Goal: Task Accomplishment & Management: Use online tool/utility

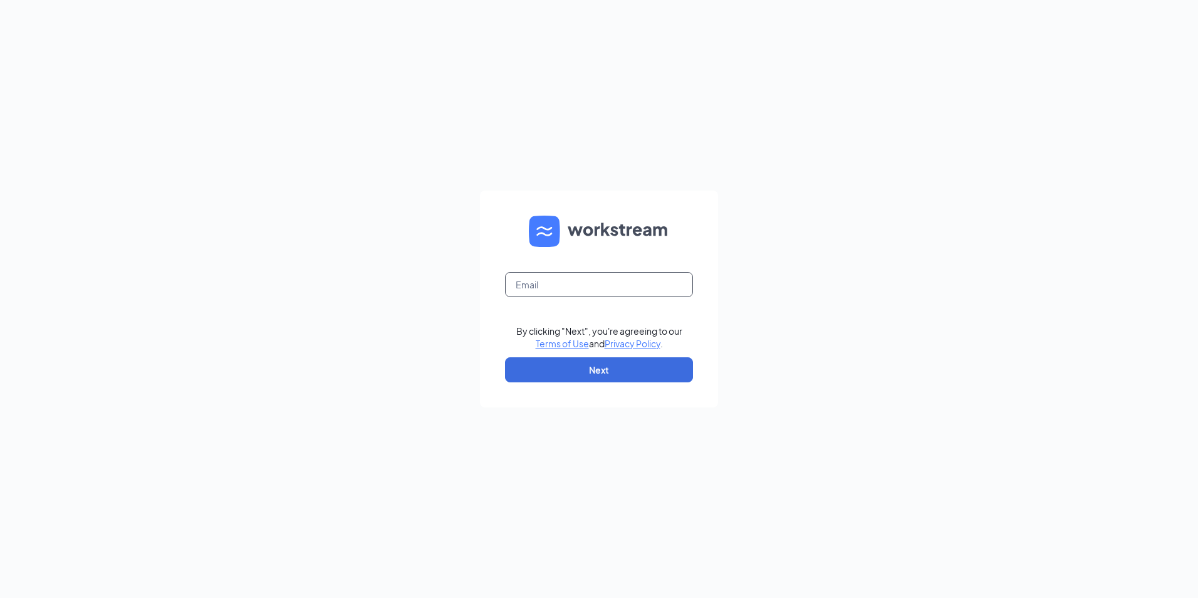
click at [620, 293] on input "text" at bounding box center [599, 284] width 188 height 25
type input "[EMAIL_ADDRESS][DOMAIN_NAME]"
click at [591, 374] on button "Next" at bounding box center [599, 369] width 188 height 25
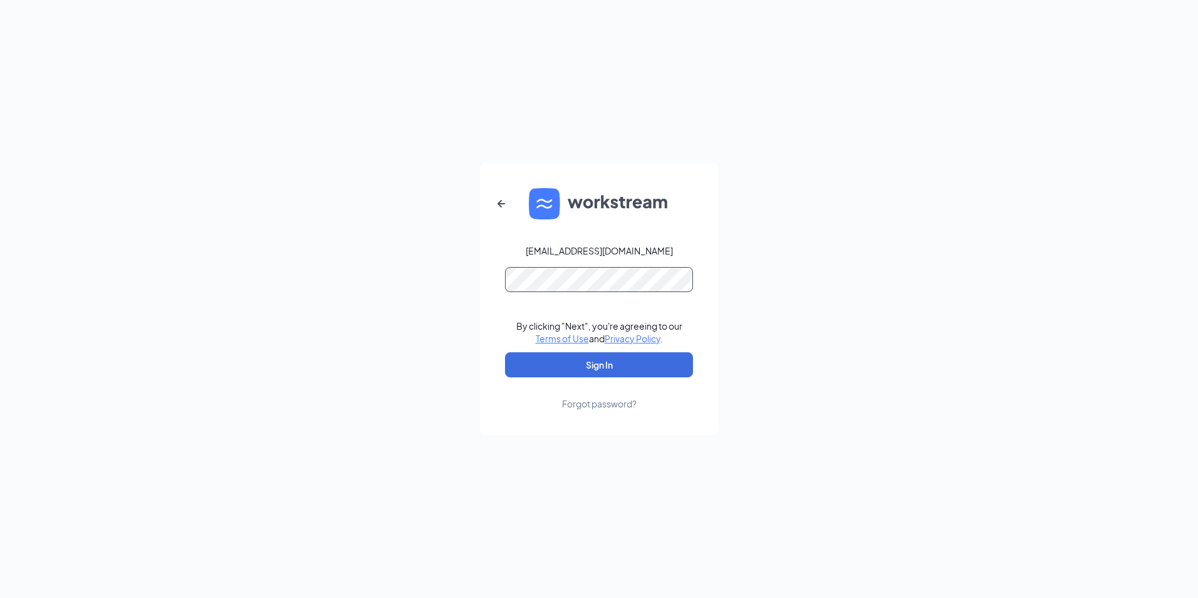
click at [505, 352] on button "Sign In" at bounding box center [599, 364] width 188 height 25
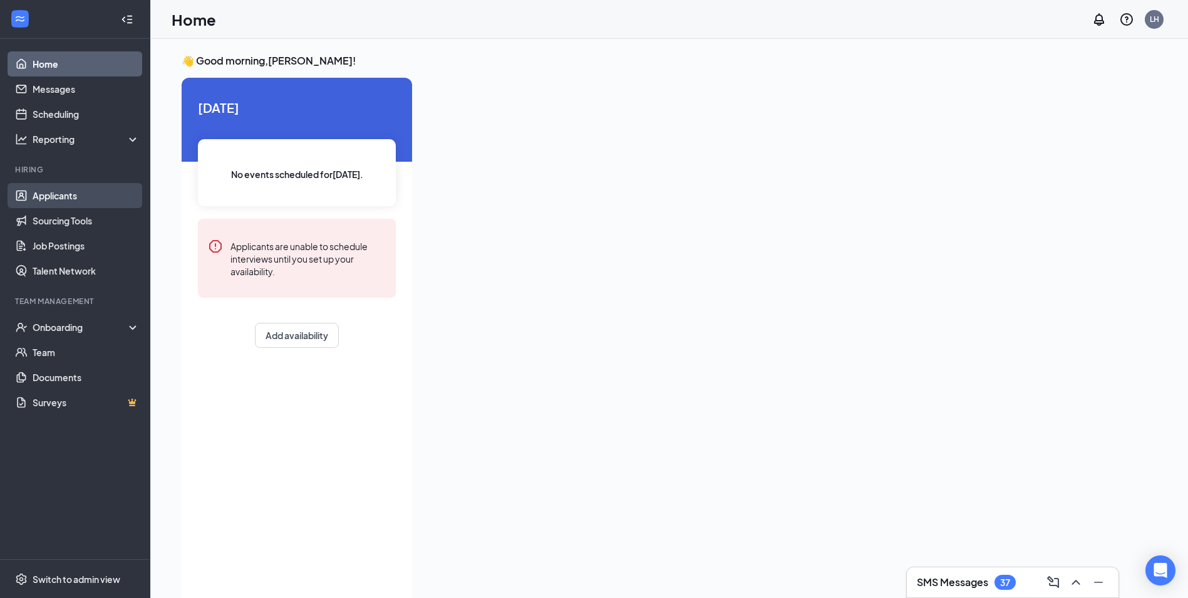
click at [51, 187] on link "Applicants" at bounding box center [86, 195] width 107 height 25
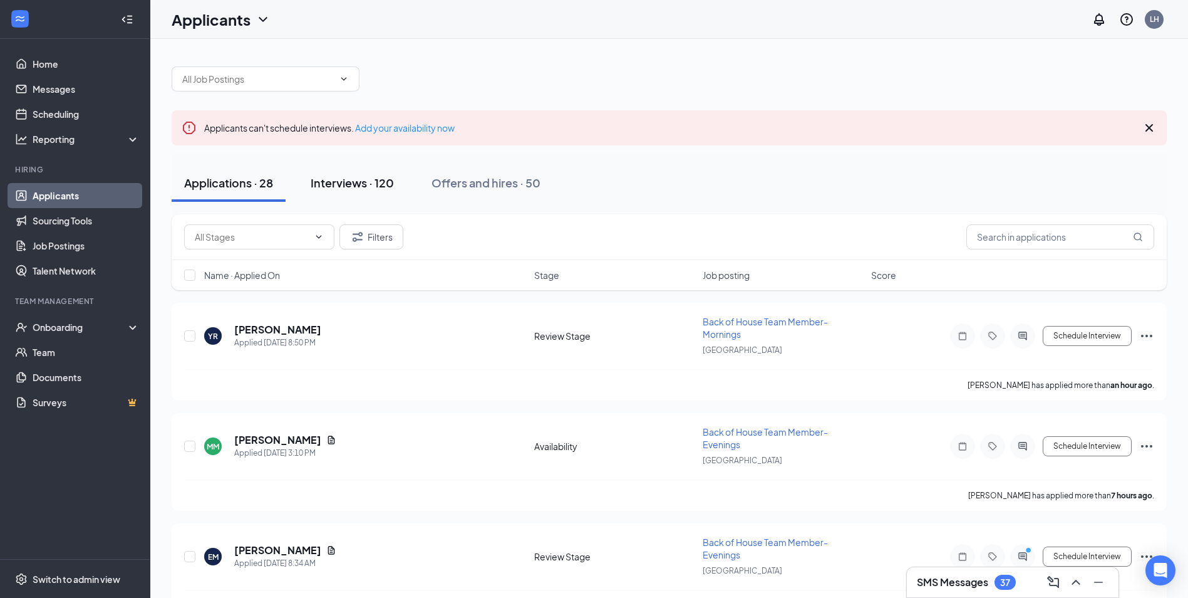
click at [338, 183] on div "Interviews · 120" at bounding box center [352, 183] width 83 height 16
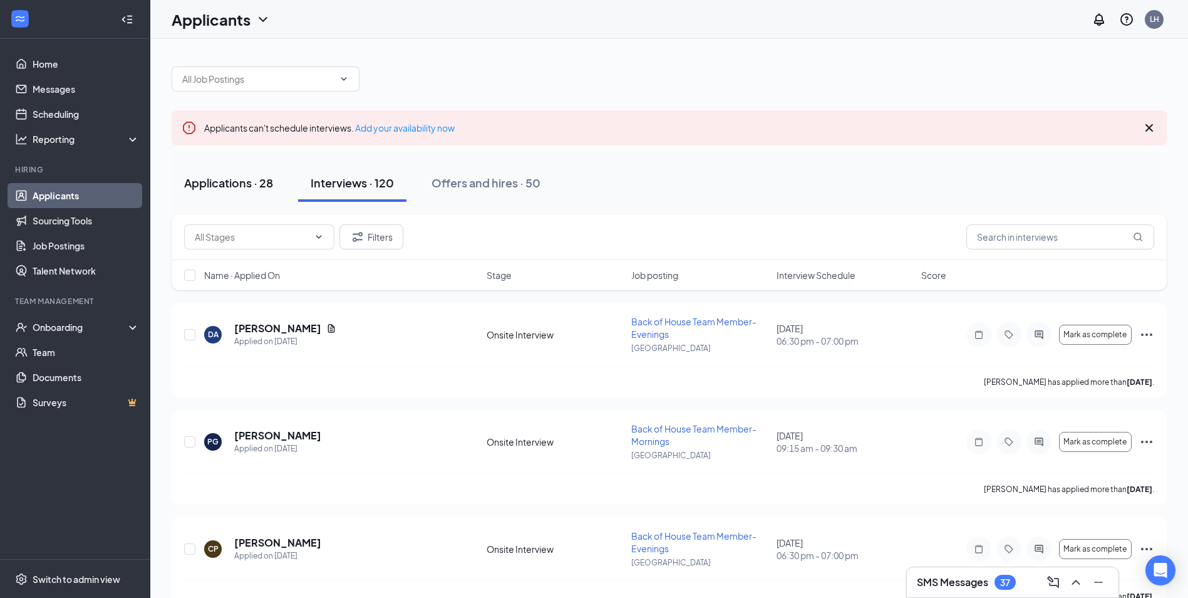
click at [248, 177] on div "Applications · 28" at bounding box center [228, 183] width 89 height 16
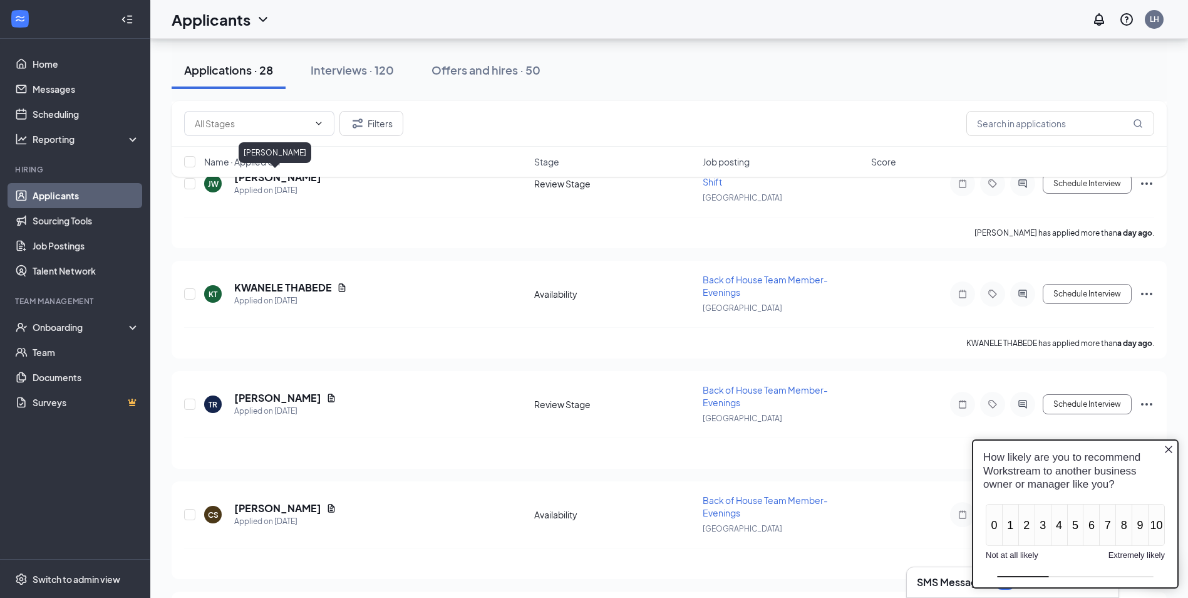
scroll to position [627, 0]
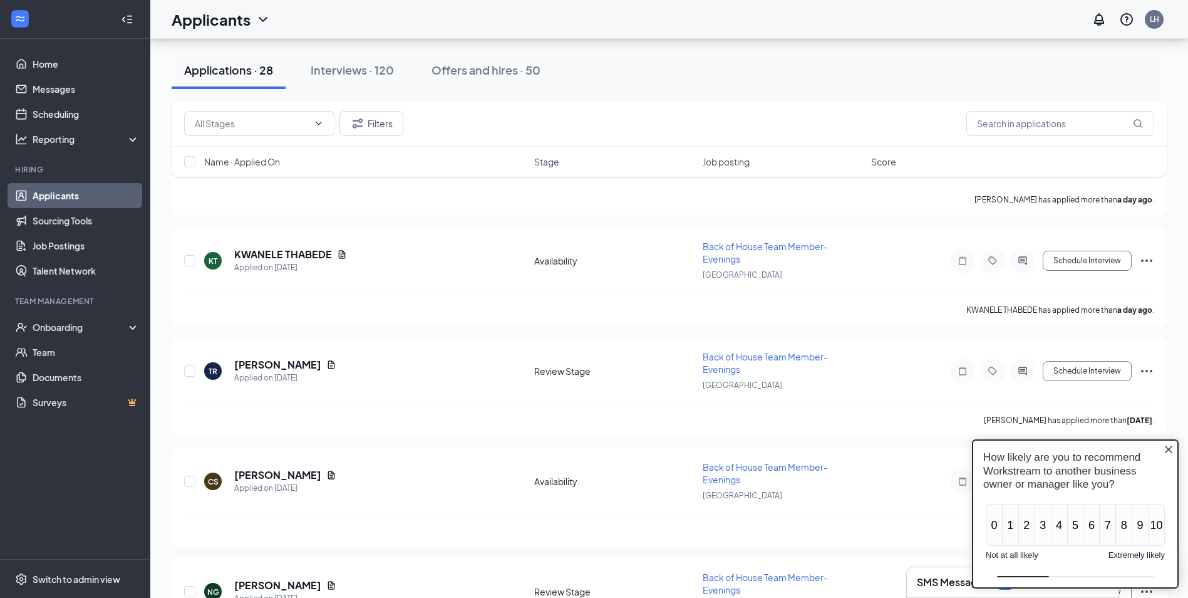
click at [1168, 449] on icon "Close button" at bounding box center [1169, 449] width 8 height 8
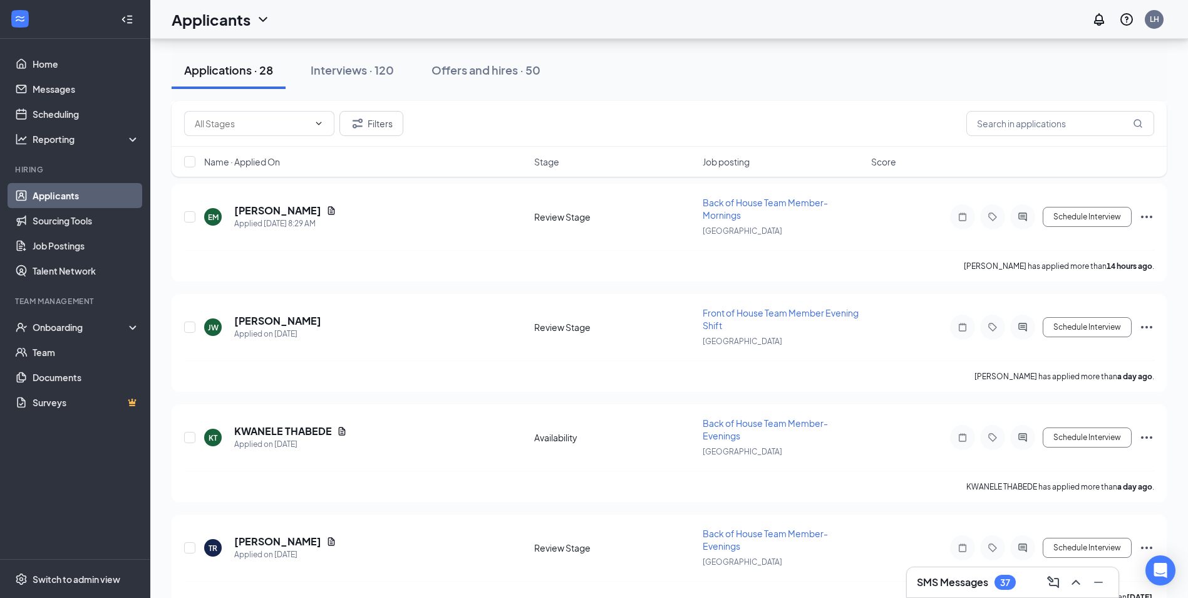
scroll to position [0, 0]
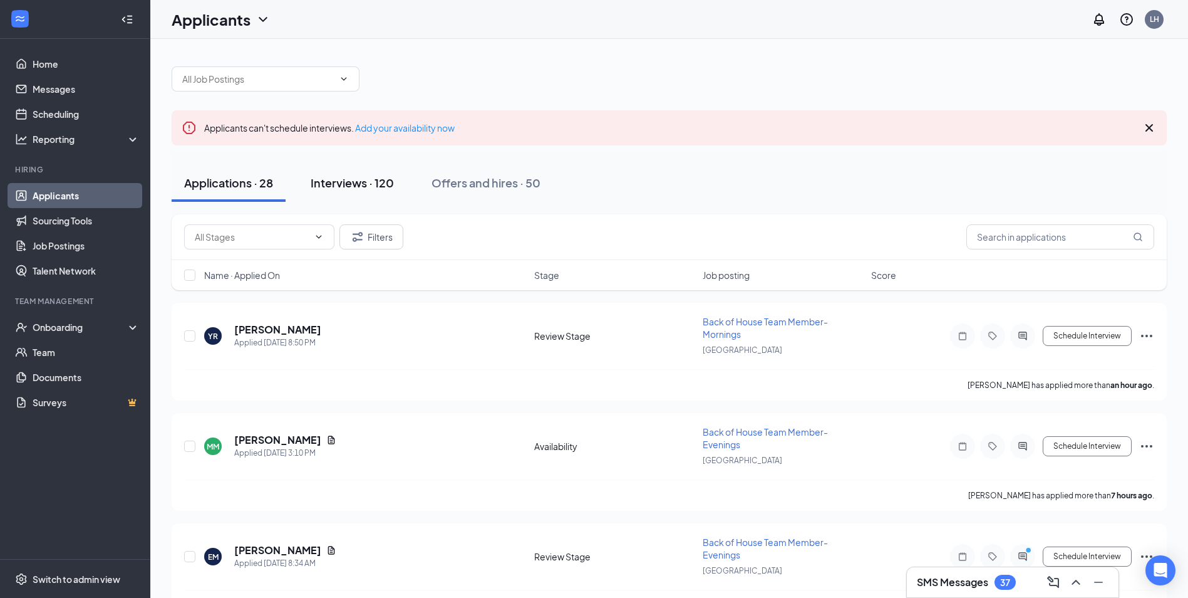
click at [354, 174] on button "Interviews · 120" at bounding box center [352, 183] width 108 height 38
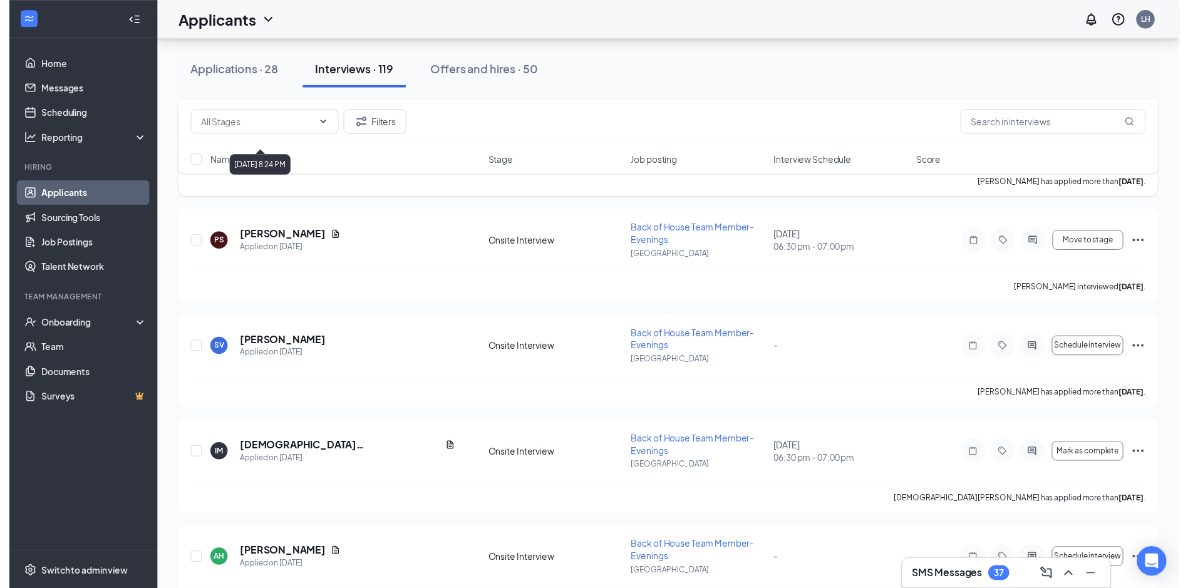
scroll to position [835, 0]
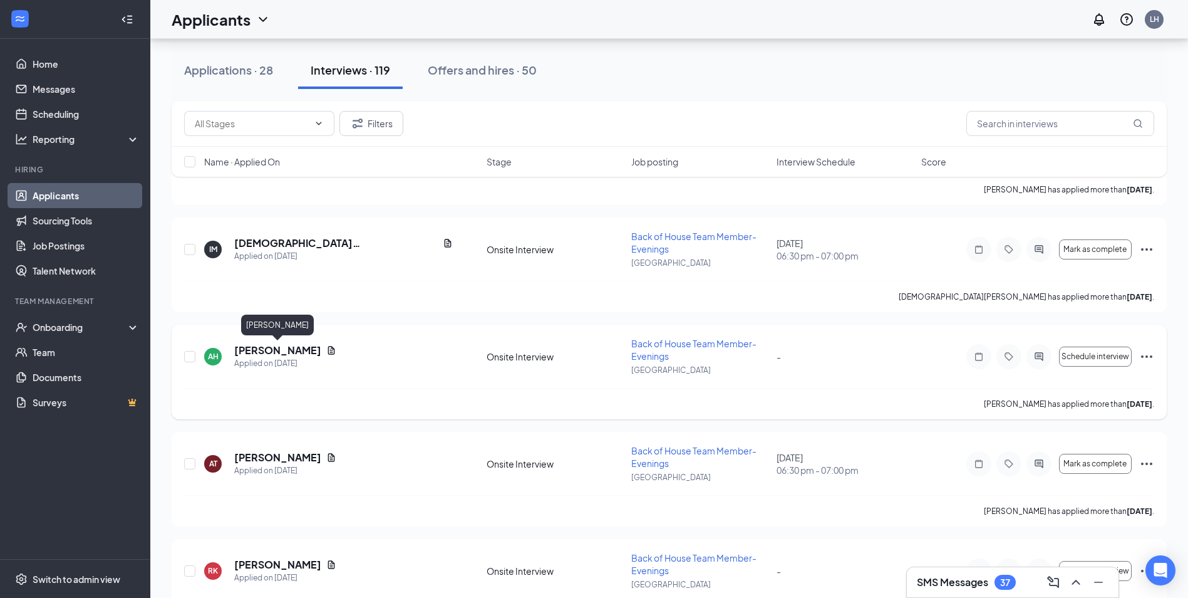
click at [282, 348] on h5 "Alexis Hernandez" at bounding box center [277, 350] width 87 height 14
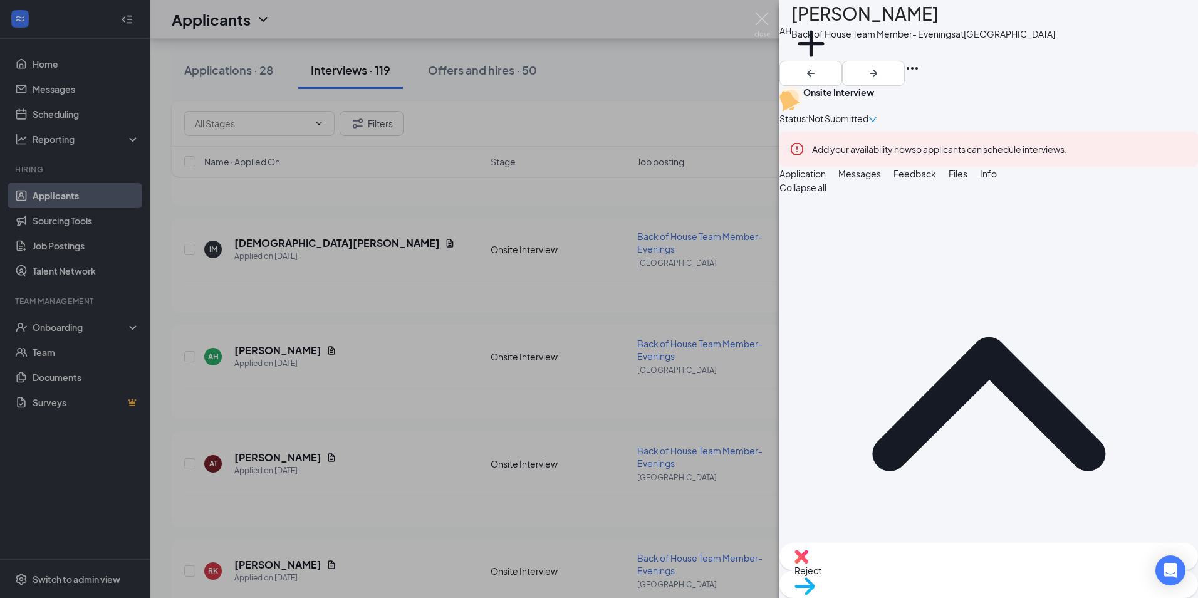
click at [472, 363] on div "AH Alexis Hernandez Back of House Team Member- Evenings at Wall Street Add a ta…" at bounding box center [599, 299] width 1198 height 598
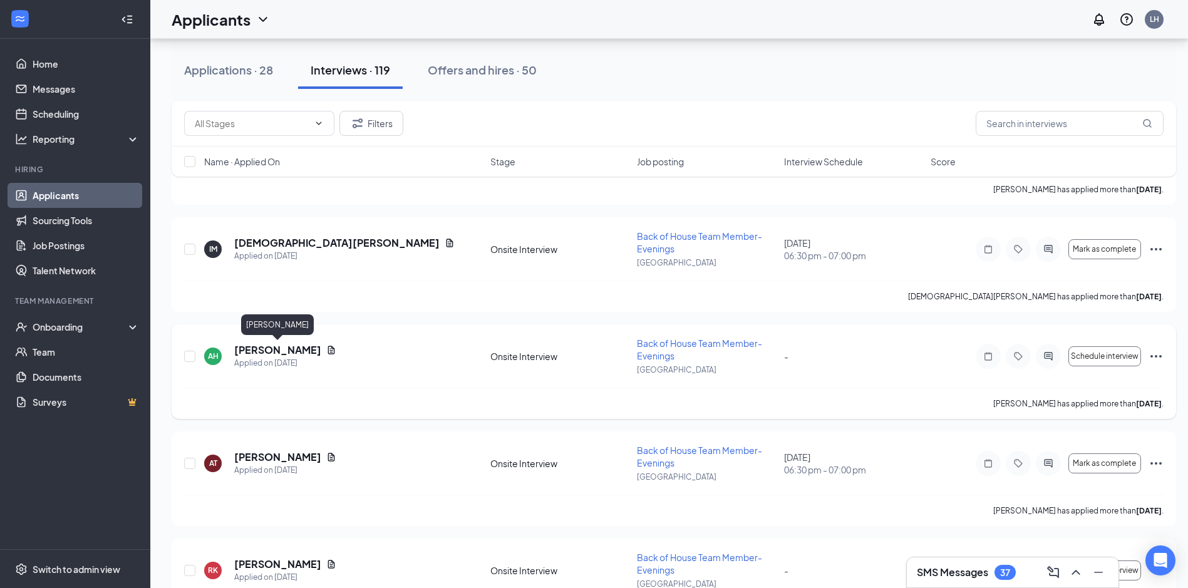
click at [291, 353] on h5 "Alexis Hernandez" at bounding box center [277, 350] width 87 height 14
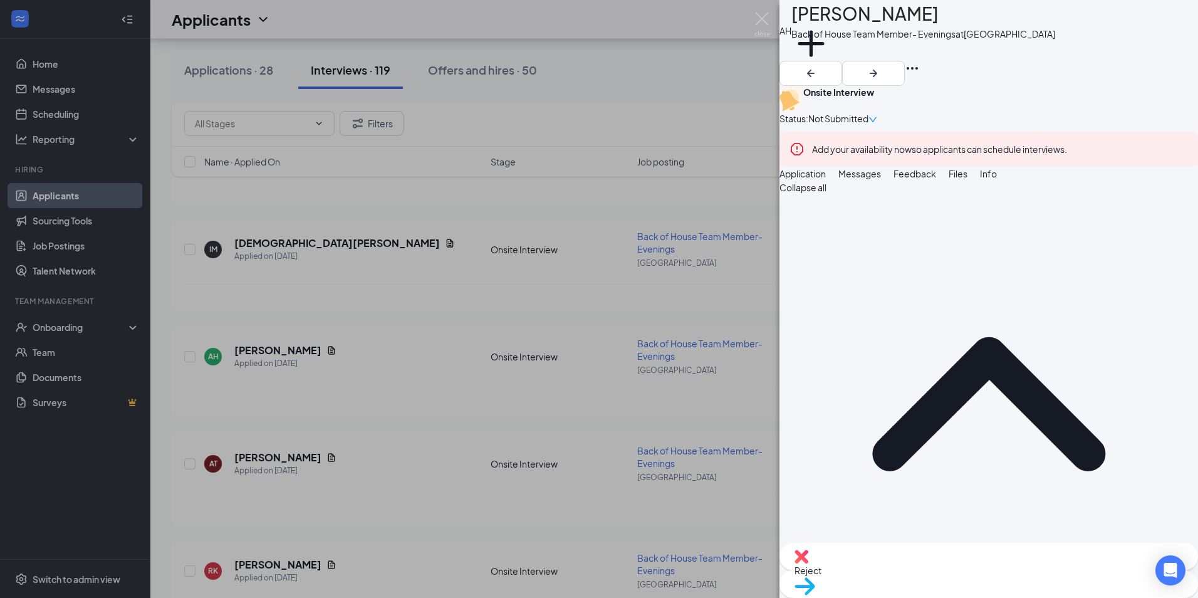
drag, startPoint x: 408, startPoint y: 385, endPoint x: 761, endPoint y: 412, distance: 353.8
click at [408, 385] on div "AH Alexis Hernandez Back of House Team Member- Evenings at Wall Street Add a ta…" at bounding box center [599, 299] width 1198 height 598
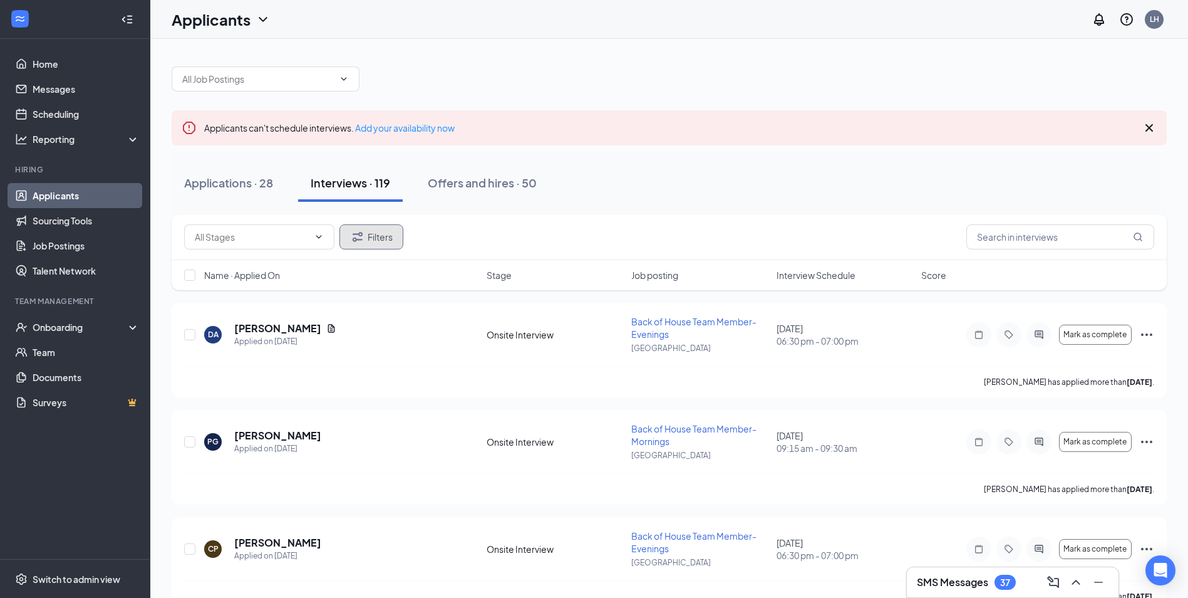
click at [359, 236] on icon "Filter" at bounding box center [357, 236] width 15 height 15
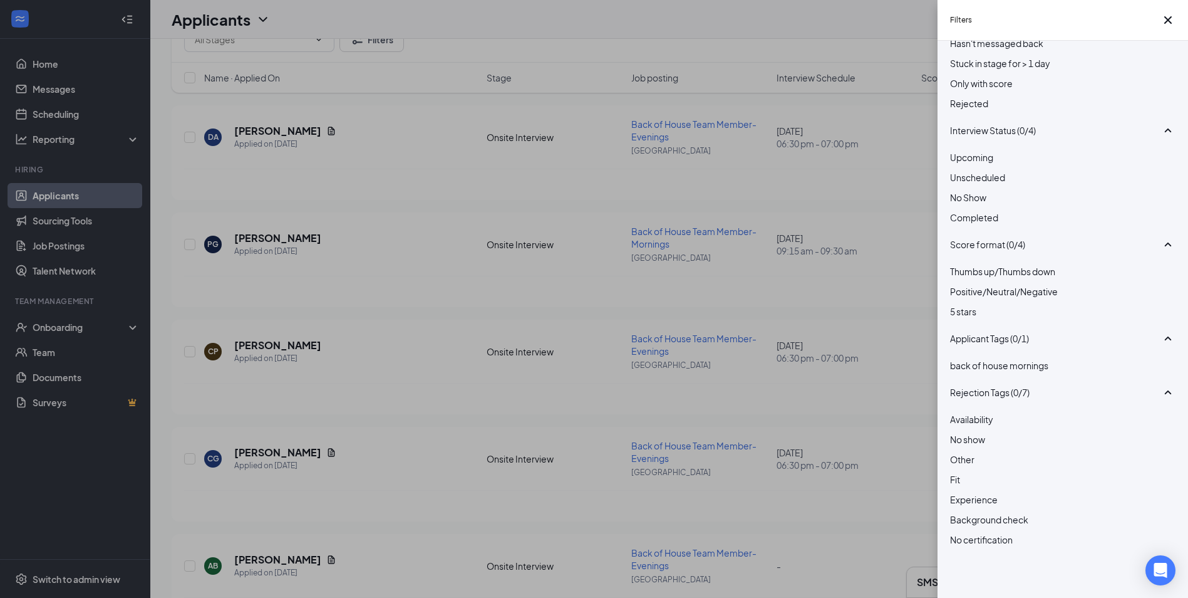
scroll to position [209, 0]
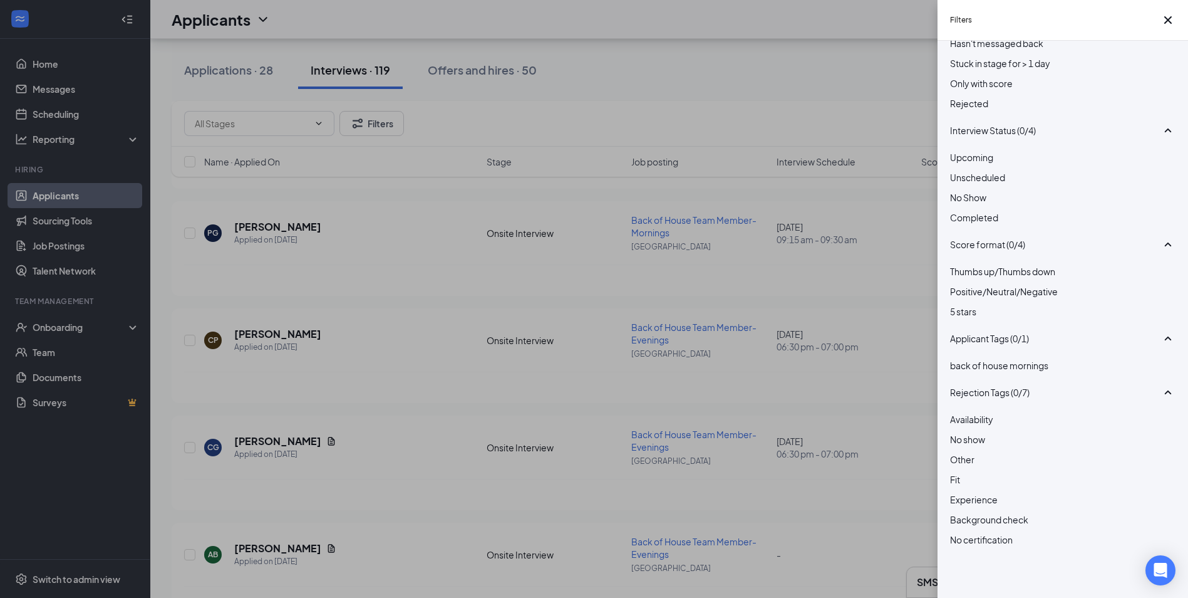
click at [855, 83] on div "Filters Applicant Status (0/5) Unread message Hasn't messaged back Stuck in sta…" at bounding box center [594, 299] width 1188 height 598
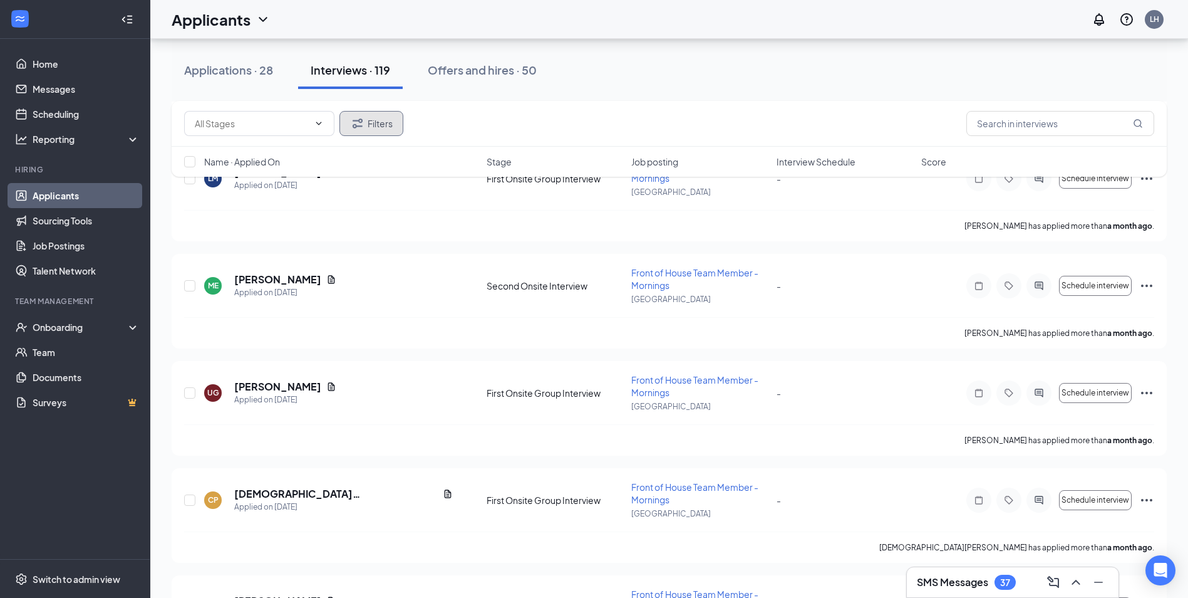
scroll to position [10651, 0]
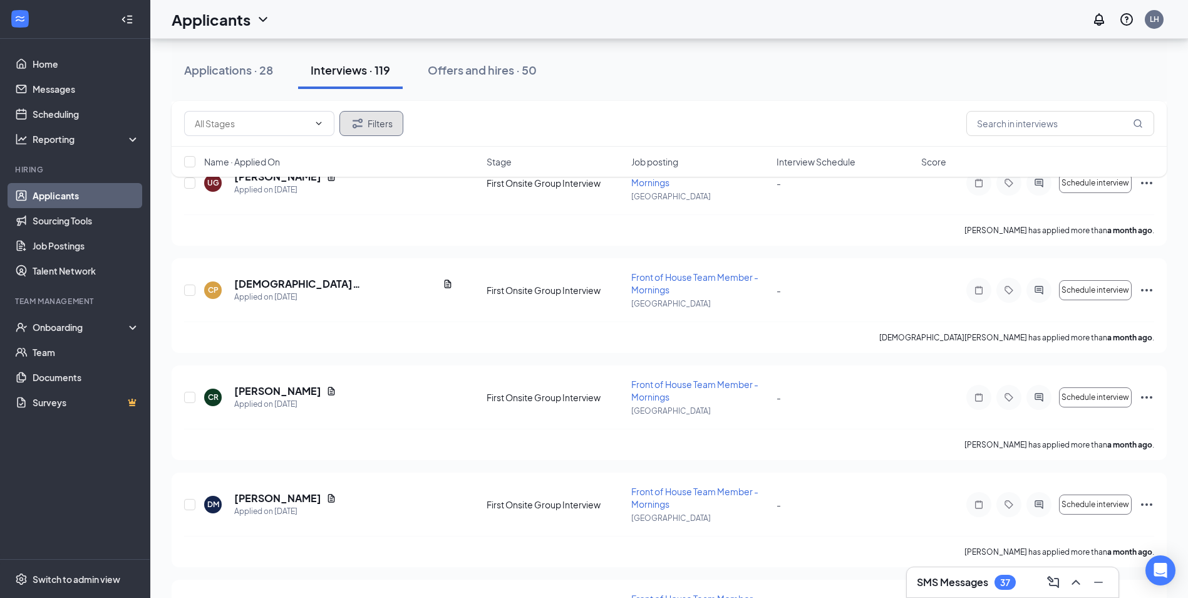
click at [368, 126] on button "Filters" at bounding box center [372, 123] width 64 height 25
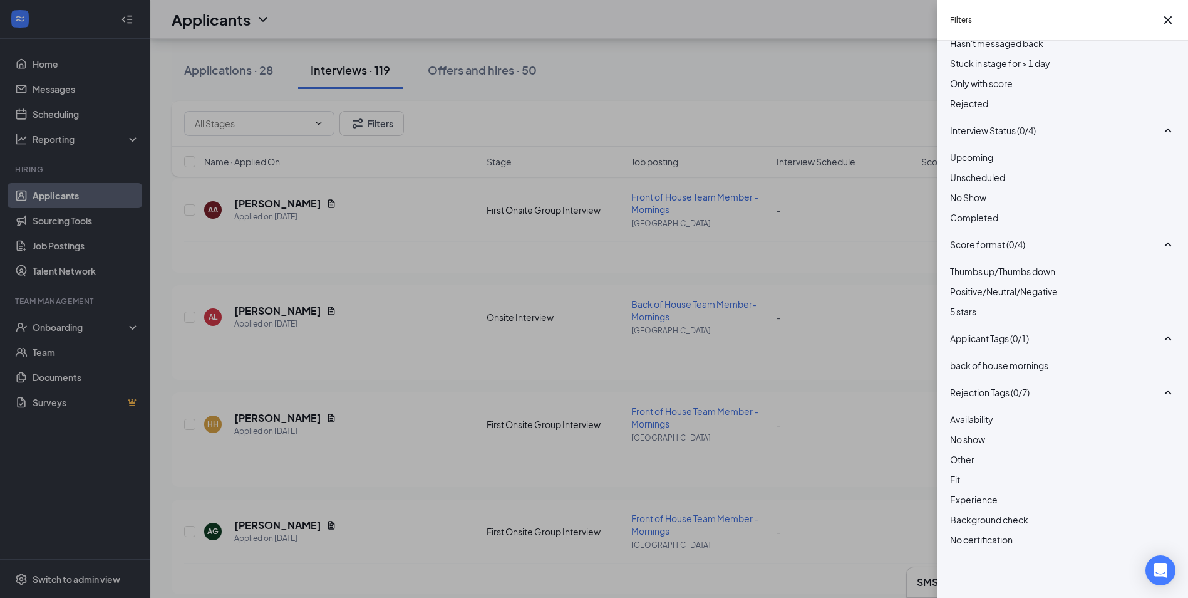
scroll to position [11277, 0]
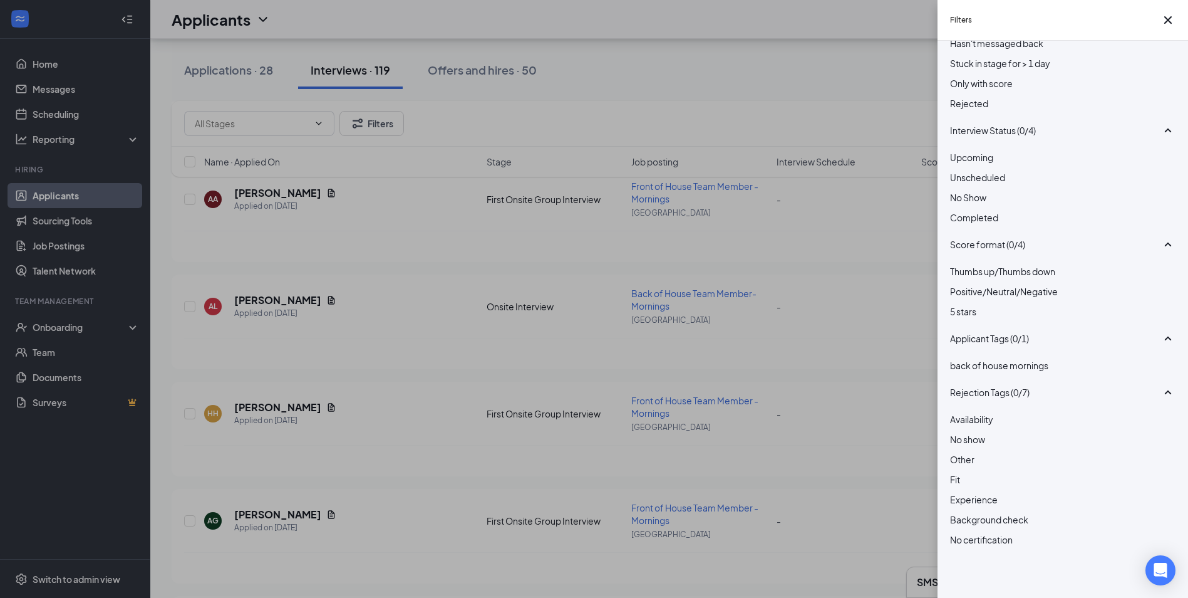
click at [403, 318] on div "Filters Applicant Status (0/5) Unread message Hasn't messaged back Stuck in sta…" at bounding box center [594, 299] width 1188 height 598
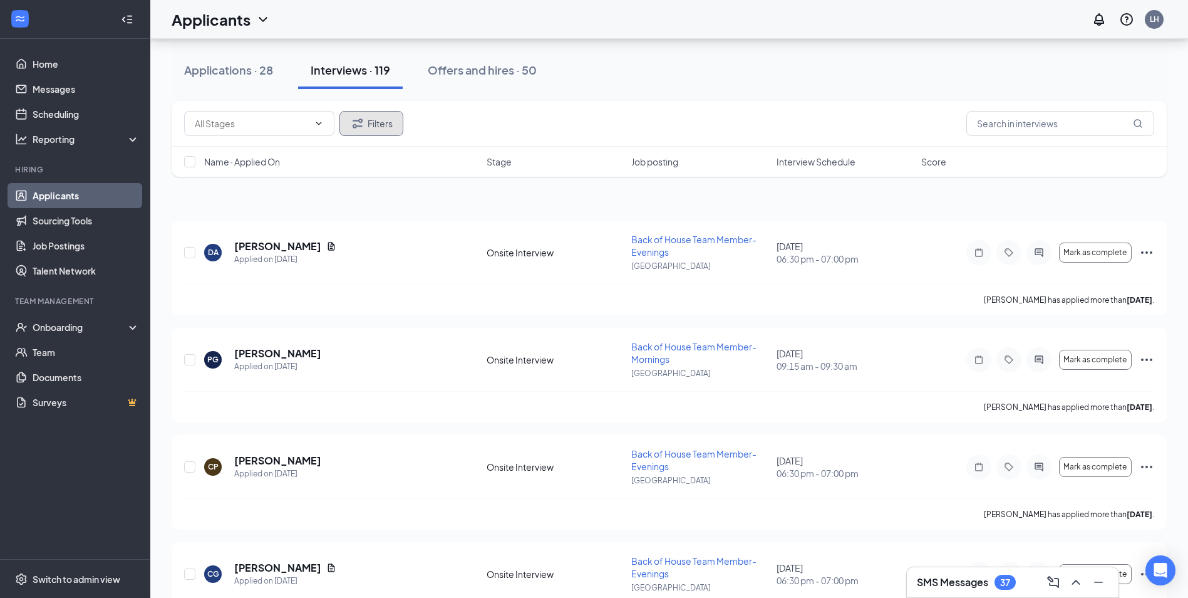
scroll to position [0, 0]
